Goal: Information Seeking & Learning: Learn about a topic

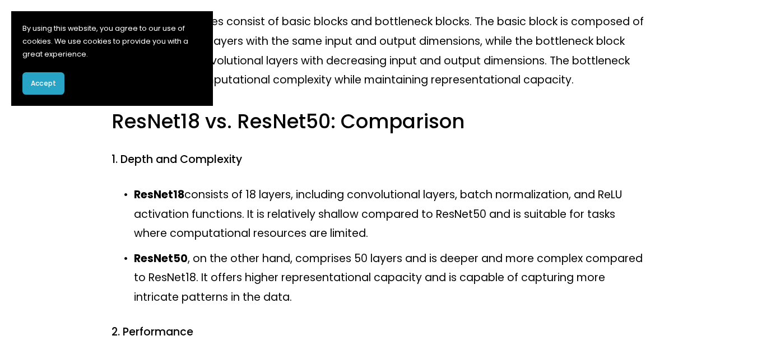
scroll to position [547, 0]
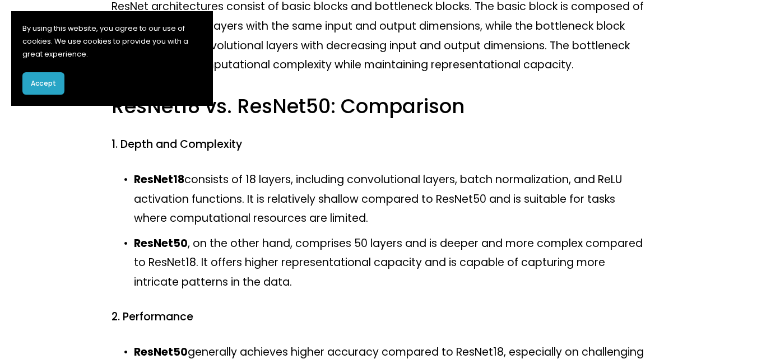
drag, startPoint x: 371, startPoint y: 219, endPoint x: 124, endPoint y: 182, distance: 250.3
click at [134, 182] on p "ResNet18 consists of 18 layers, including convolutional layers, batch normaliza…" at bounding box center [389, 199] width 511 height 58
copy p "ResNet18 consists of 18 layers, including convolutional layers, batch normaliza…"
click at [402, 209] on p "ResNet18 consists of 18 layers, including convolutional layers, batch normaliza…" at bounding box center [389, 199] width 511 height 58
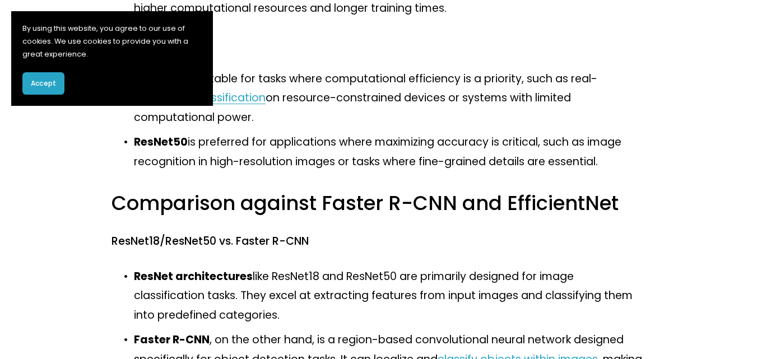
scroll to position [884, 0]
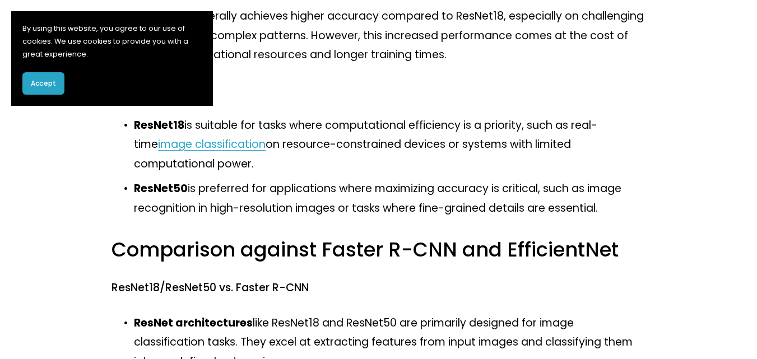
drag, startPoint x: 132, startPoint y: 190, endPoint x: 683, endPoint y: 205, distance: 550.9
click at [683, 205] on article "ResNet18 & ResNet50 in Computer Vision [DATE] Written By the team at Product Te…" at bounding box center [378, 39] width 757 height 1749
copy p "ResNet50 is preferred for applications where maximizing accuracy is critical, s…"
click at [309, 164] on p "ResNet18 is suitable for tasks where computational efficiency is a priority, su…" at bounding box center [389, 145] width 511 height 58
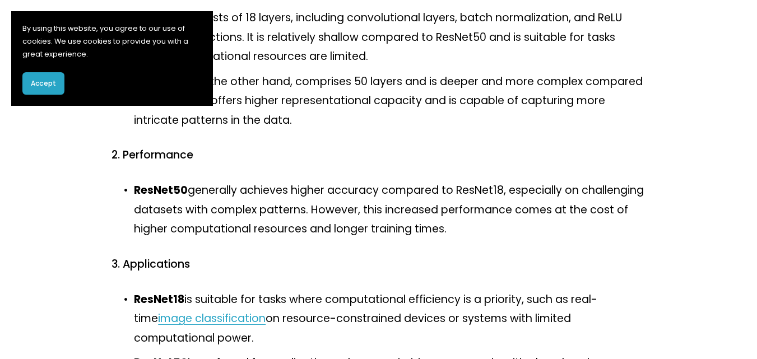
scroll to position [706, 0]
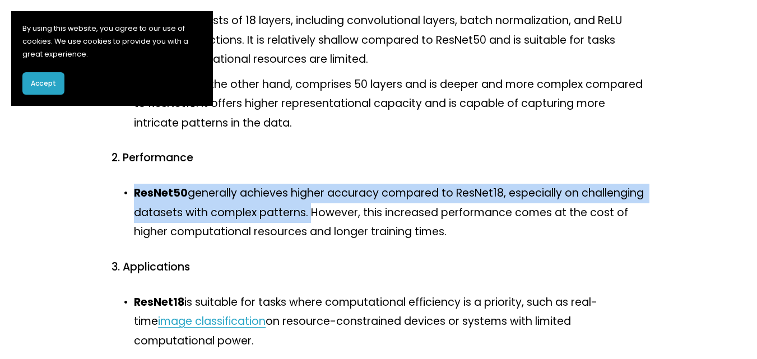
drag, startPoint x: 374, startPoint y: 216, endPoint x: 127, endPoint y: 185, distance: 248.4
click at [127, 185] on div "ResNet18 and ResNet50 are convolutional neural network (CNN) architectures that…" at bounding box center [377, 251] width 533 height 1466
copy p "ResNet50 generally achieves higher accuracy compared to ResNet18, especially on…"
click at [345, 119] on p "ResNet50 , on the other hand, comprises 50 layers and is deeper and more comple…" at bounding box center [389, 104] width 511 height 58
